Goal: Information Seeking & Learning: Learn about a topic

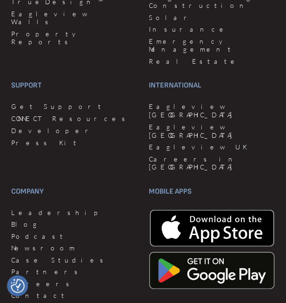
scroll to position [3735, 0]
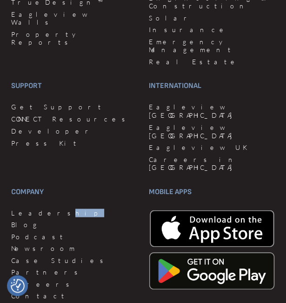
drag, startPoint x: 0, startPoint y: 0, endPoint x: 33, endPoint y: 138, distance: 141.8
click at [33, 186] on div "Company Leadership Blog Podcast Newsroom Case Studies Partners Careers Contact" at bounding box center [74, 244] width 126 height 117
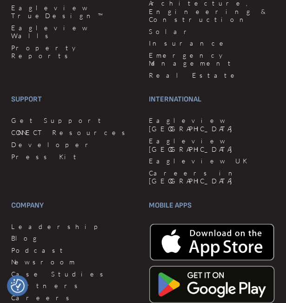
scroll to position [3723, 0]
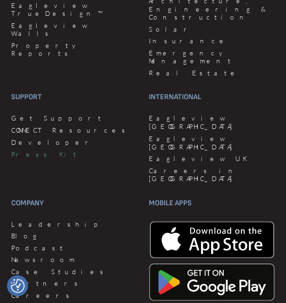
click at [30, 150] on link "Press Kit" at bounding box center [74, 154] width 126 height 8
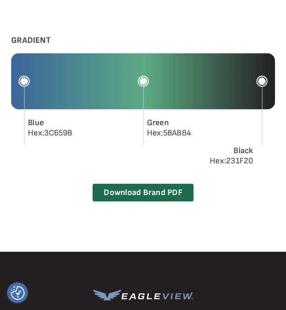
scroll to position [2438, 0]
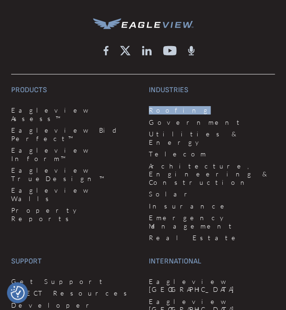
drag, startPoint x: 276, startPoint y: 94, endPoint x: 295, endPoint y: 105, distance: 21.2
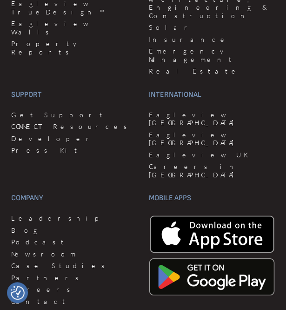
scroll to position [2605, 0]
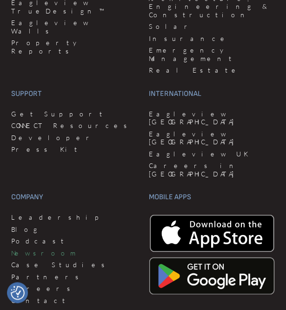
click at [37, 249] on link "Newsroom" at bounding box center [74, 253] width 126 height 8
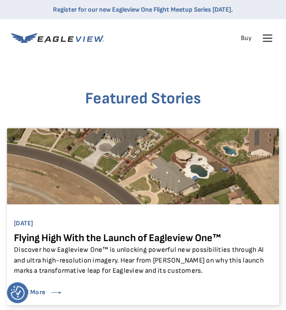
drag, startPoint x: 262, startPoint y: 103, endPoint x: 295, endPoint y: 116, distance: 35.7
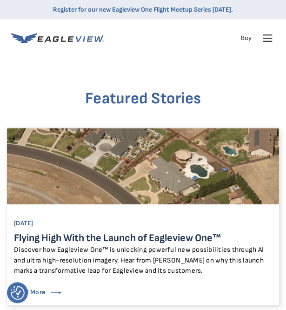
click at [151, 240] on link "Flying High With the Launch of Eagleview One™" at bounding box center [117, 237] width 207 height 13
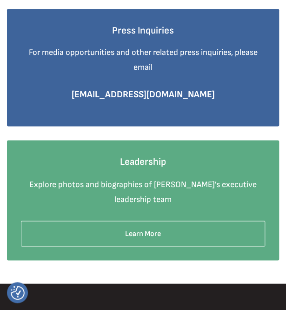
scroll to position [1097, 0]
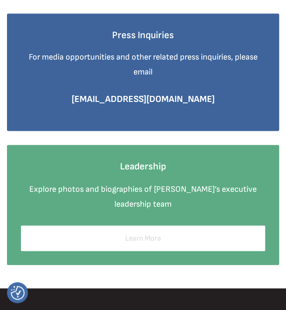
click at [151, 240] on link "Learn More" at bounding box center [143, 238] width 244 height 26
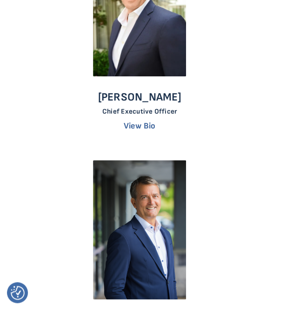
scroll to position [81, 0]
